Goal: Task Accomplishment & Management: Complete application form

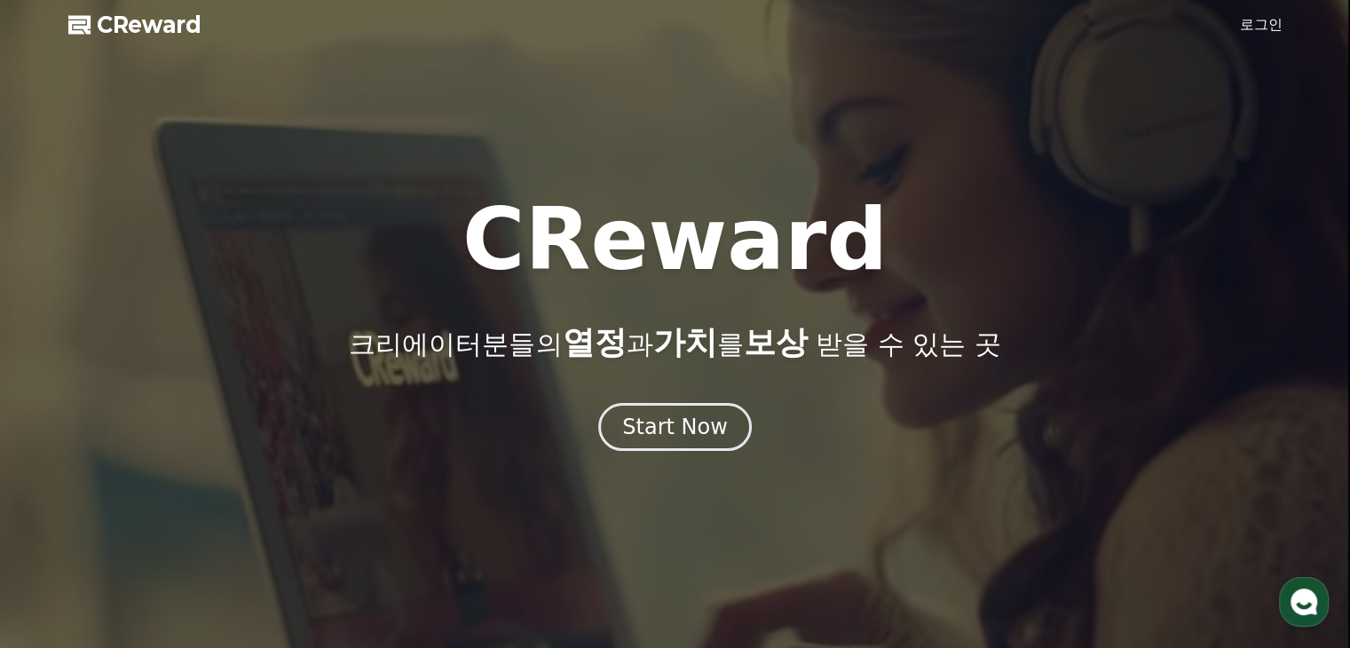
click at [1257, 29] on link "로그인" at bounding box center [1261, 24] width 43 height 21
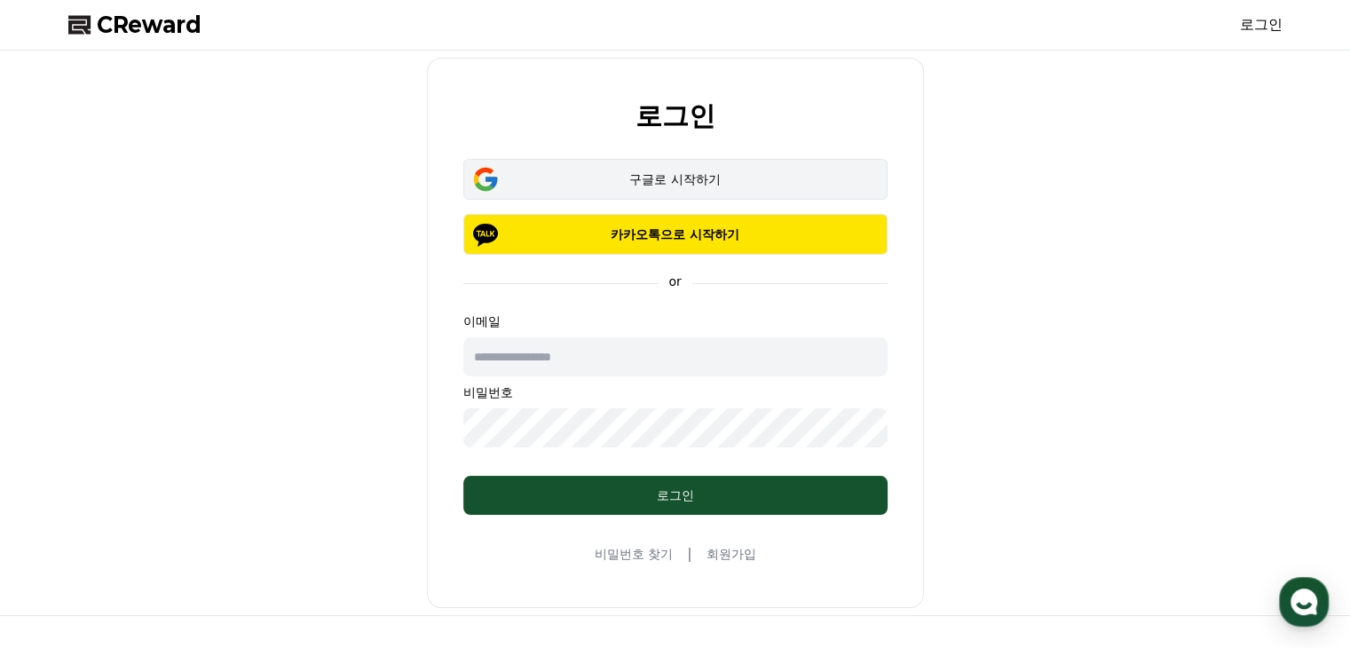
click at [688, 178] on div "구글로 시작하기" at bounding box center [675, 179] width 373 height 18
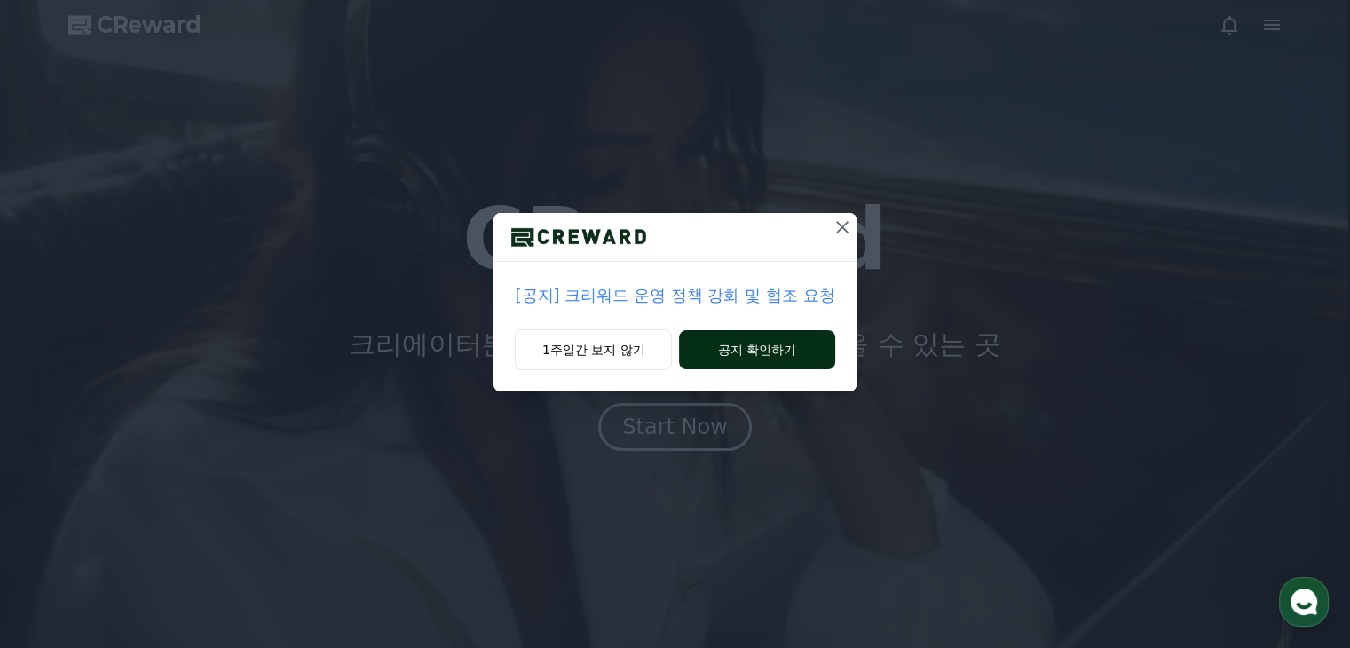
click at [792, 359] on button "공지 확인하기" at bounding box center [756, 349] width 155 height 39
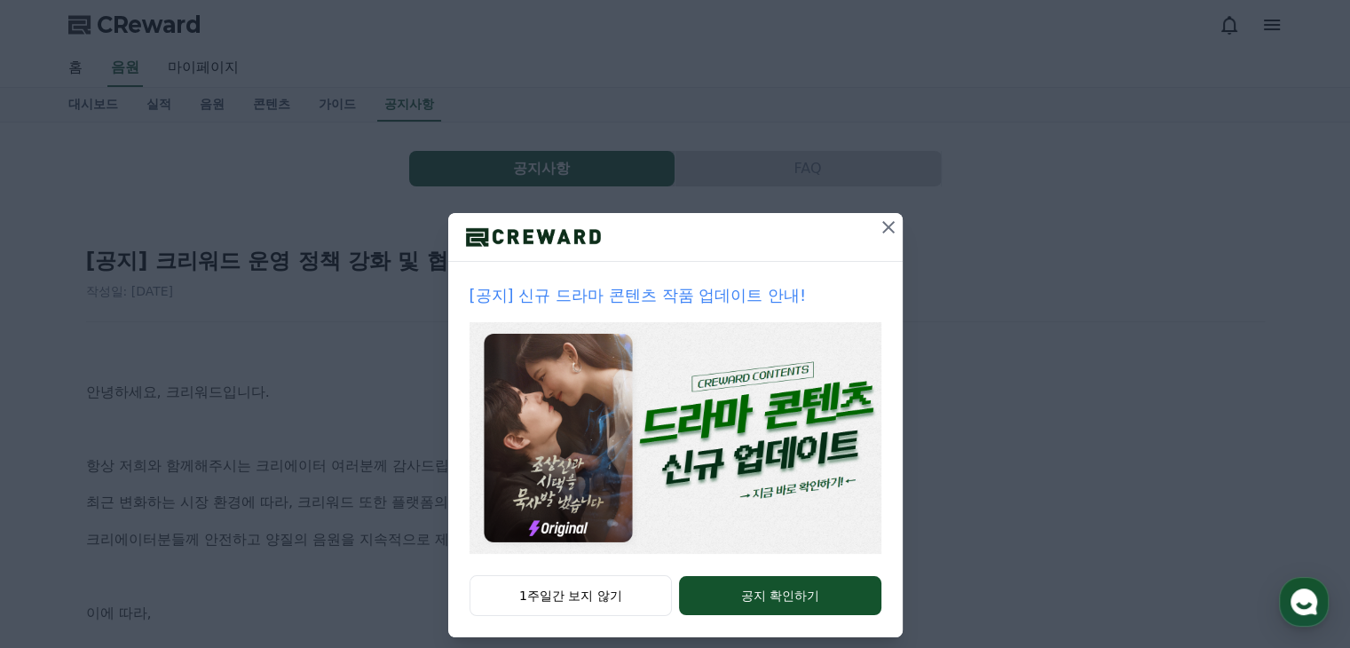
click at [884, 231] on icon at bounding box center [888, 227] width 12 height 12
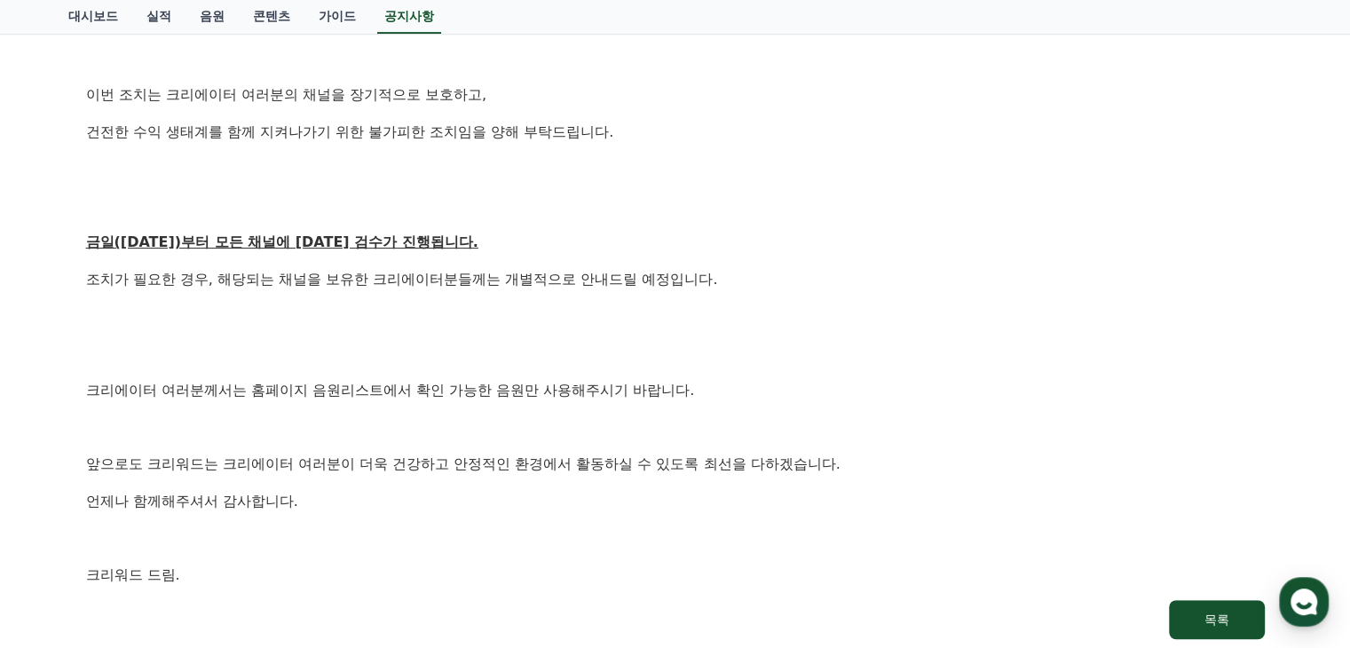
scroll to position [1131, 0]
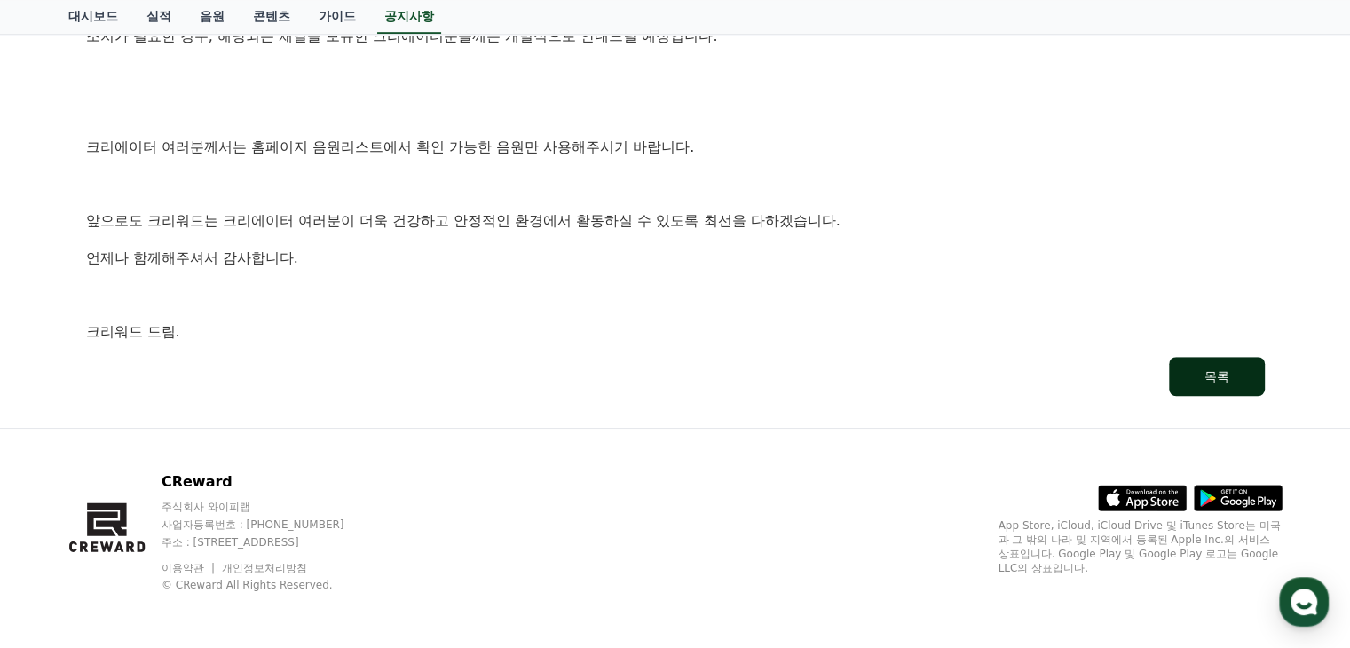
click at [1234, 371] on button "목록" at bounding box center [1217, 376] width 96 height 39
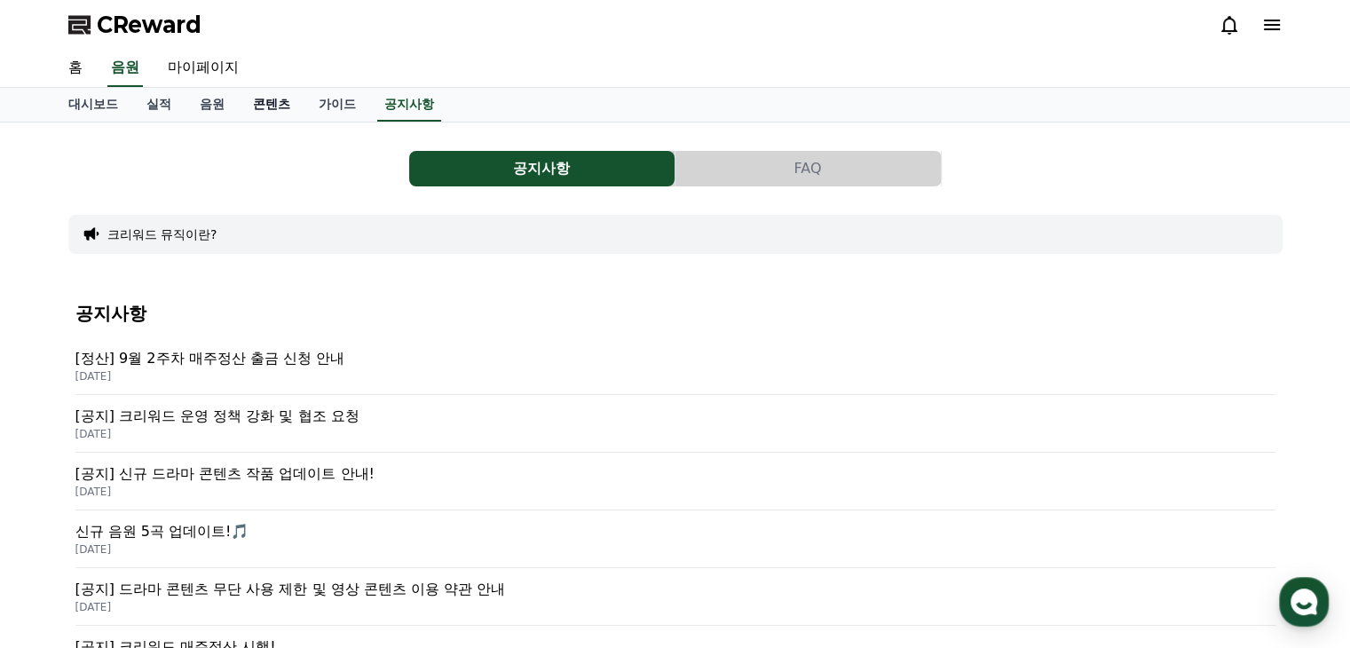
click at [255, 108] on link "콘텐츠" at bounding box center [272, 105] width 66 height 34
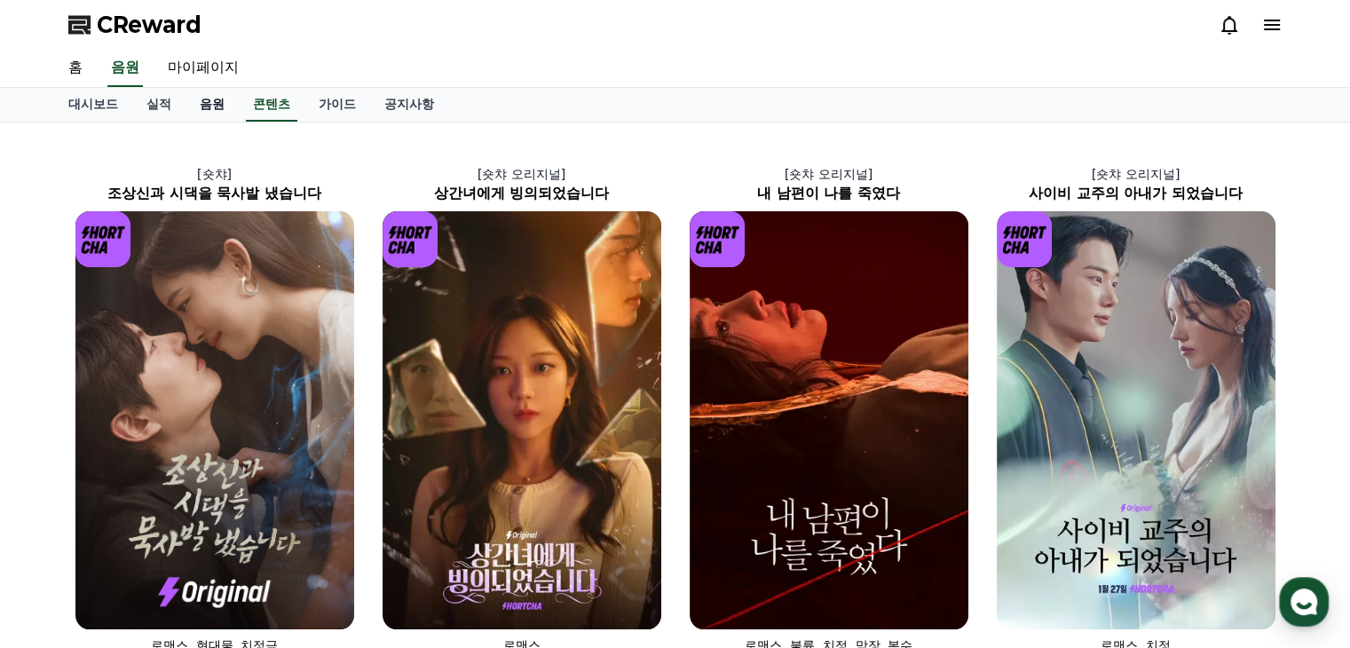
click at [204, 104] on link "음원" at bounding box center [212, 105] width 53 height 34
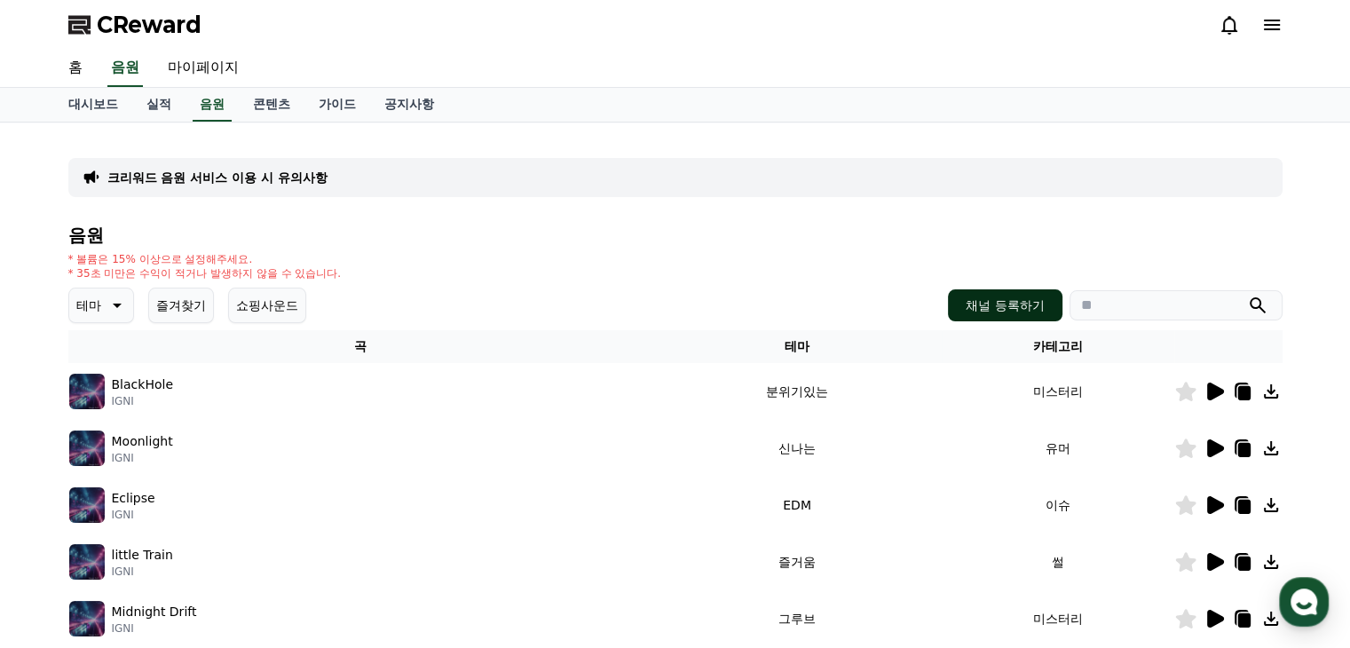
click at [985, 305] on button "채널 등록하기" at bounding box center [1005, 305] width 114 height 32
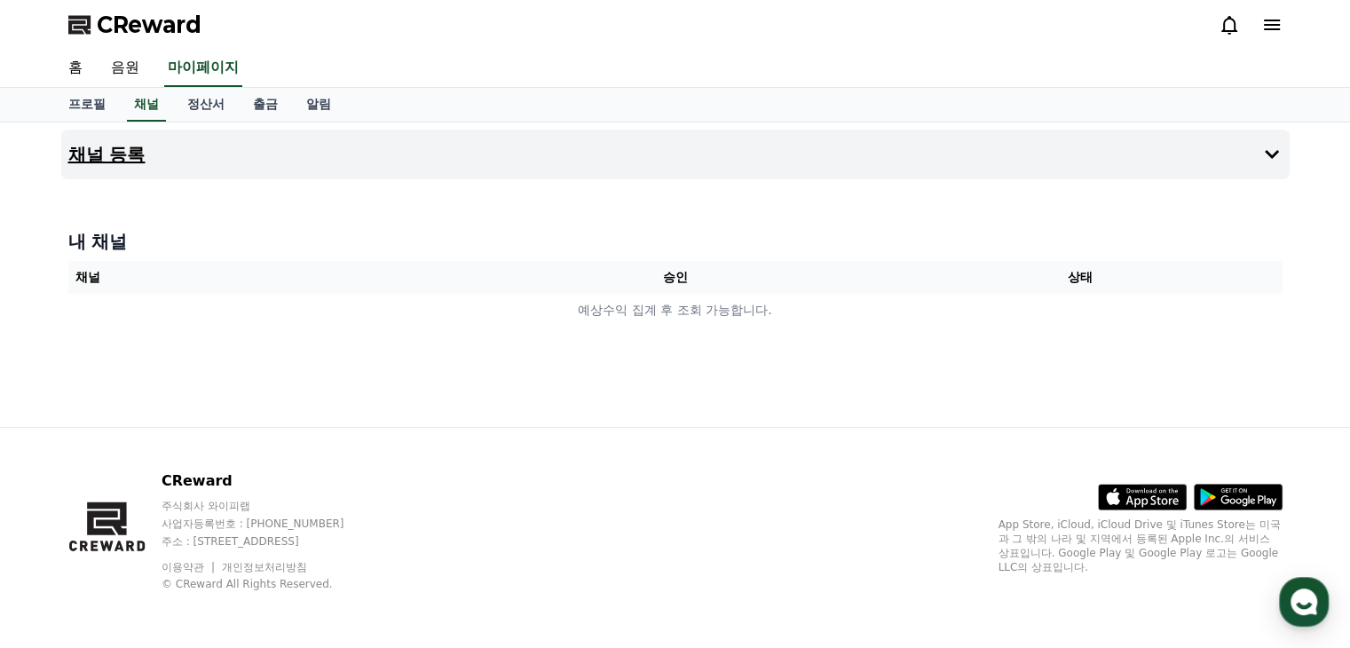
click at [121, 157] on h4 "채널 등록" at bounding box center [106, 155] width 77 height 20
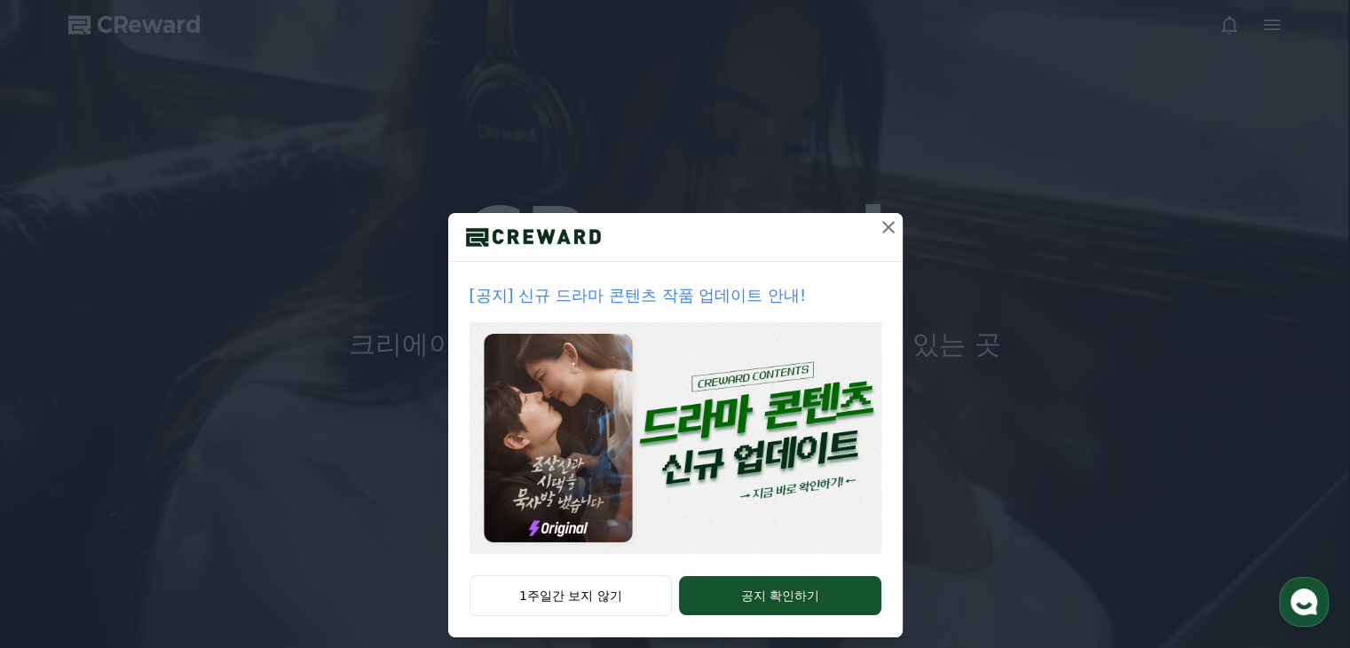
click at [882, 228] on icon at bounding box center [888, 227] width 12 height 12
